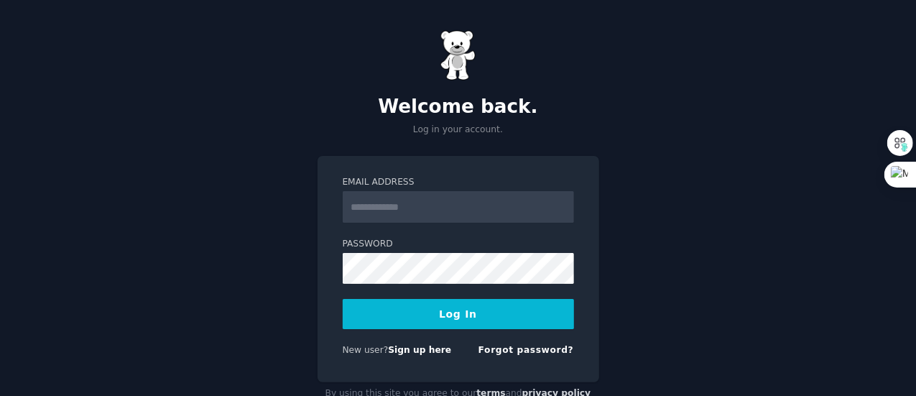
scroll to position [38, 0]
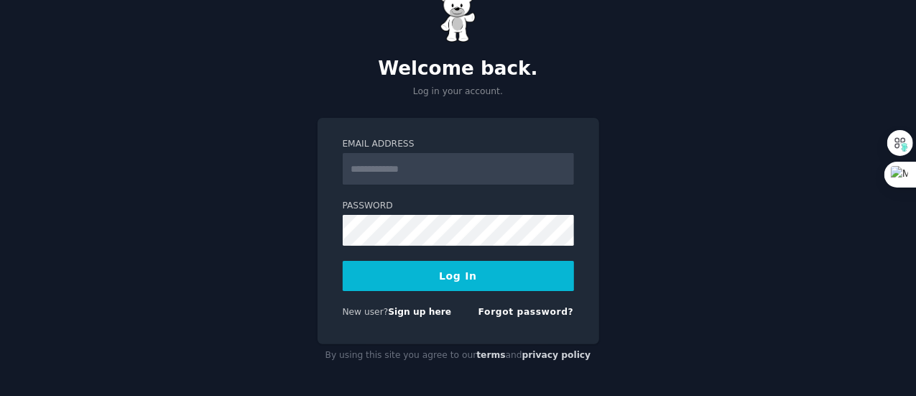
click at [455, 172] on input "Email Address" at bounding box center [458, 169] width 231 height 32
type input "**********"
click at [462, 287] on button "Log In" at bounding box center [458, 276] width 231 height 30
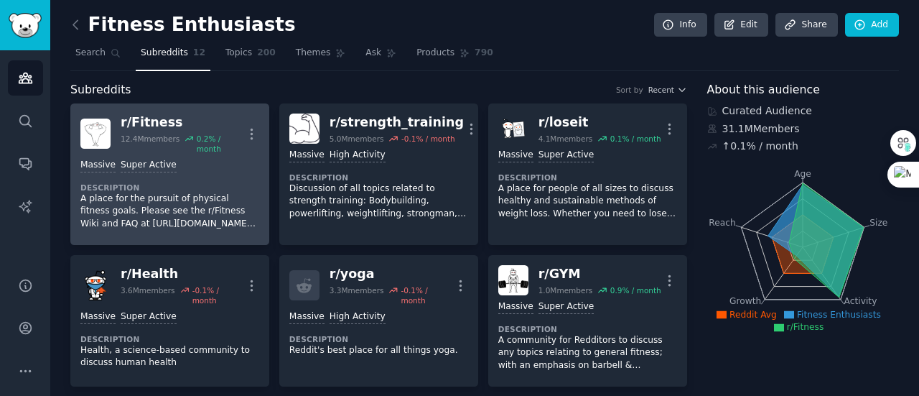
click at [145, 202] on p "A place for the pursuit of physical fitness goals. Please see the r/Fitness Wik…" at bounding box center [169, 211] width 179 height 38
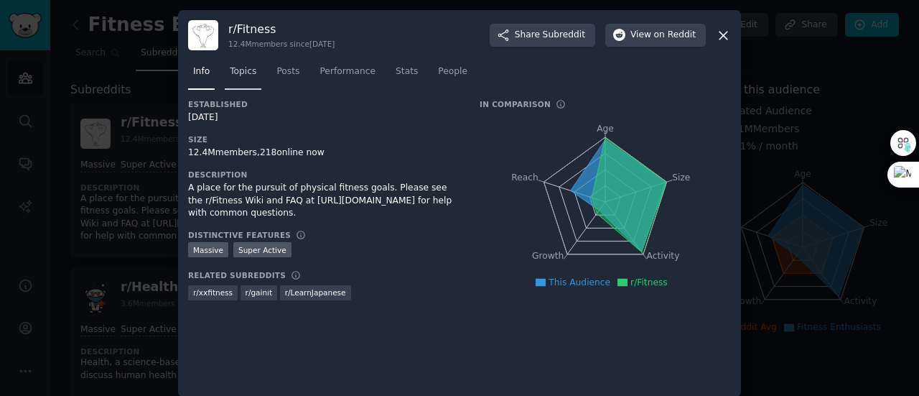
click at [246, 70] on span "Topics" at bounding box center [243, 71] width 27 height 13
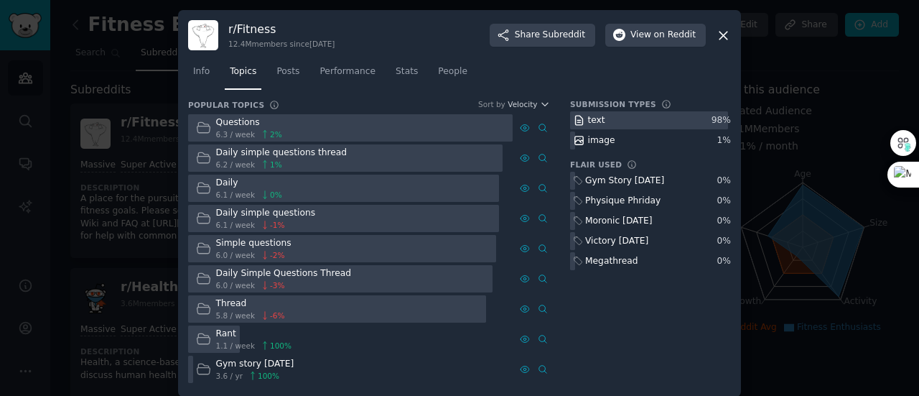
click at [721, 37] on icon at bounding box center [723, 35] width 15 height 15
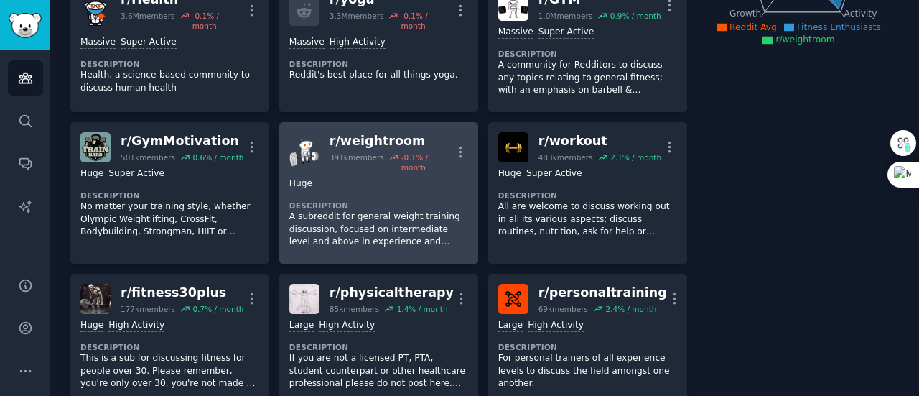
scroll to position [144, 0]
